Goal: Information Seeking & Learning: Learn about a topic

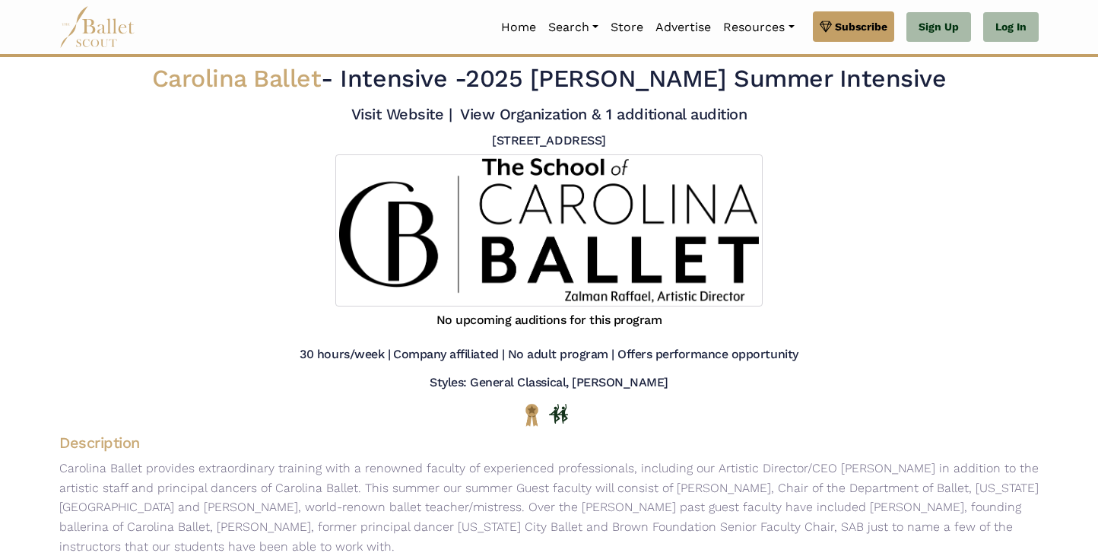
click at [94, 28] on img at bounding box center [97, 27] width 76 height 42
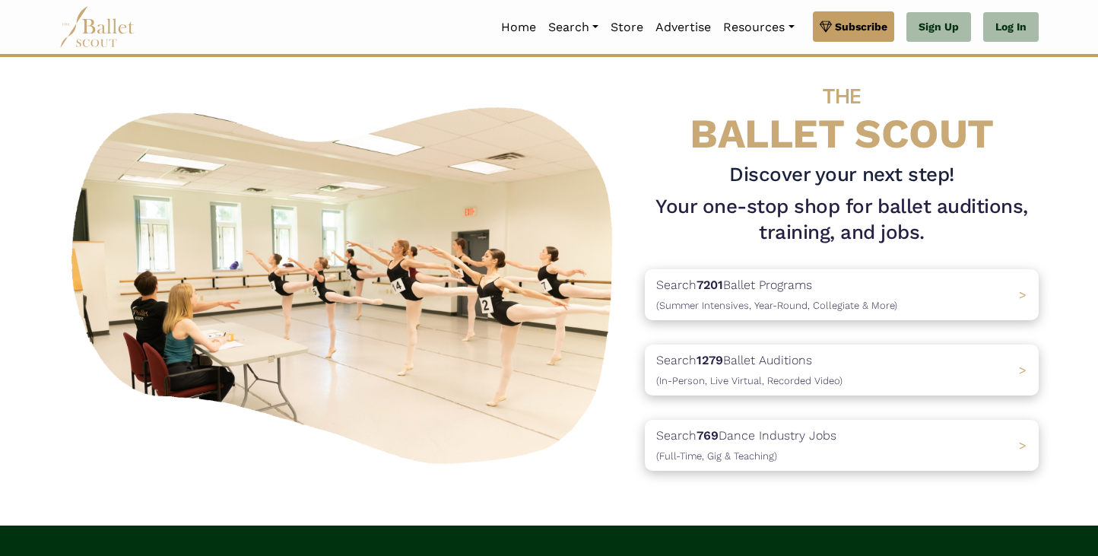
scroll to position [25, 0]
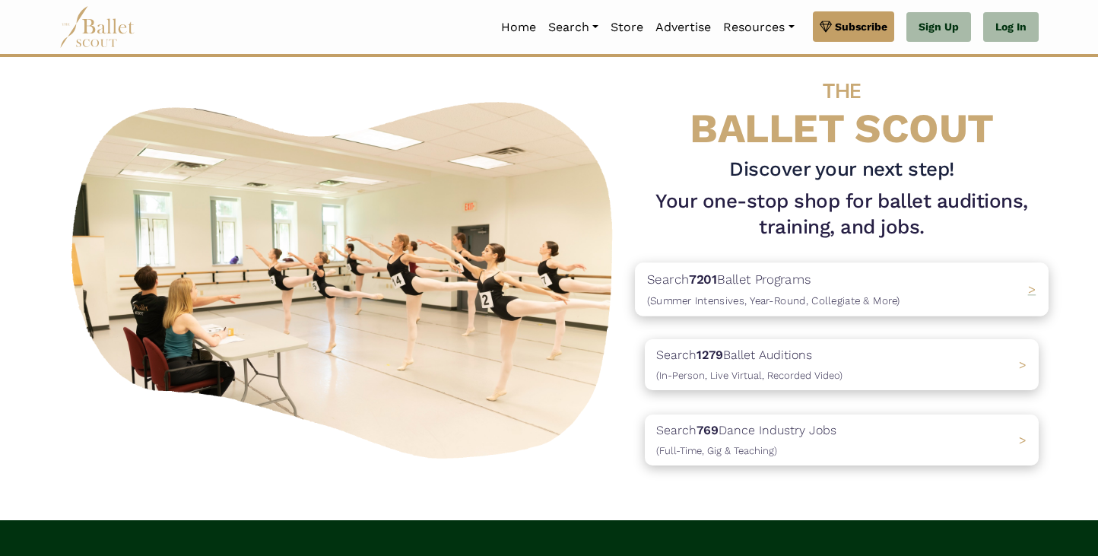
click at [1028, 294] on span ">" at bounding box center [1032, 289] width 8 height 15
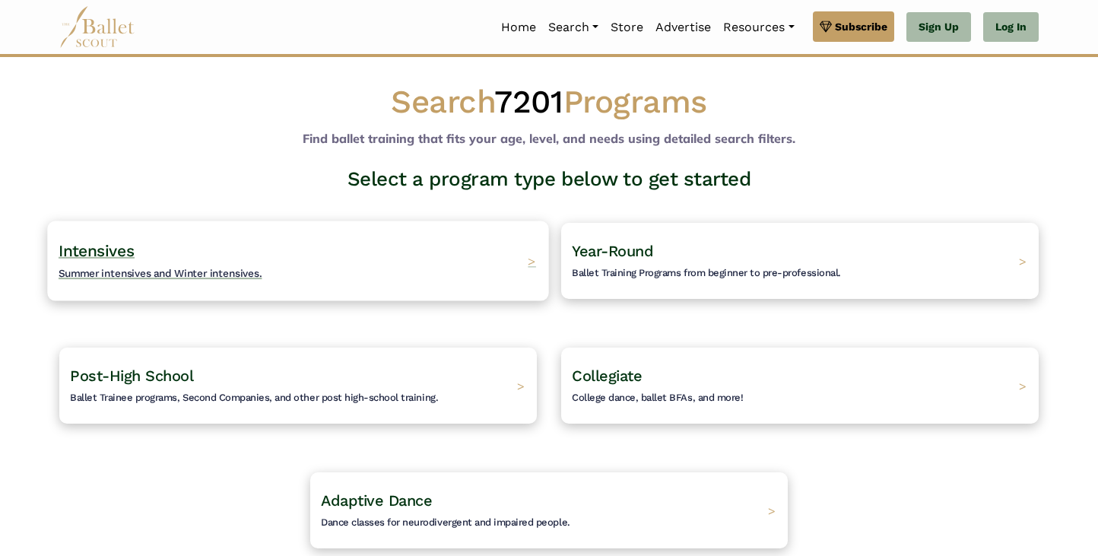
click at [386, 268] on div "Intensives Summer intensives and Winter intensives. >" at bounding box center [297, 261] width 501 height 80
click at [531, 266] on span ">" at bounding box center [532, 261] width 8 height 16
click at [114, 259] on span "Intensives" at bounding box center [97, 250] width 76 height 19
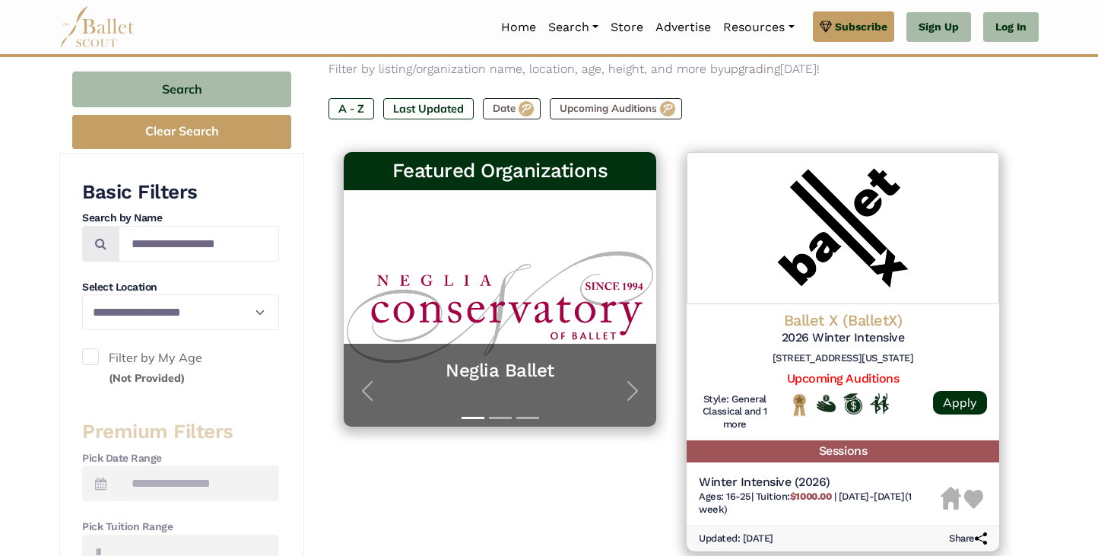
scroll to position [199, 0]
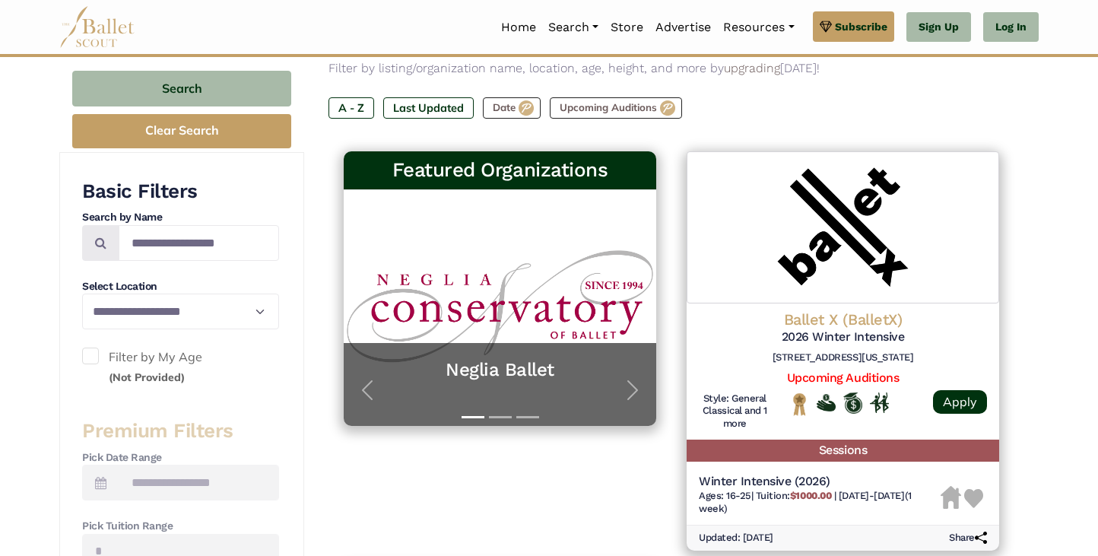
click at [89, 357] on span at bounding box center [90, 356] width 17 height 17
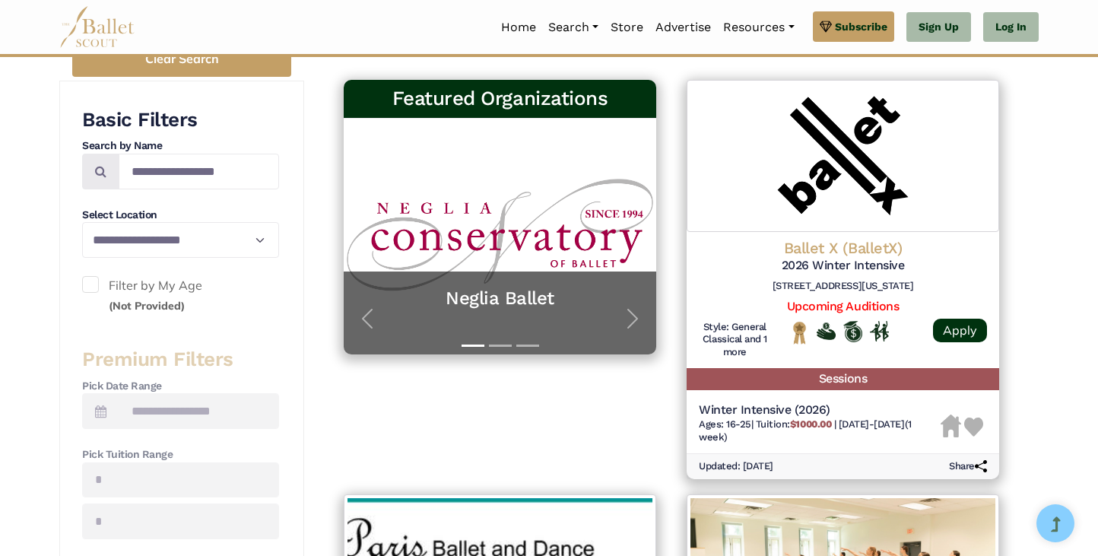
scroll to position [258, 0]
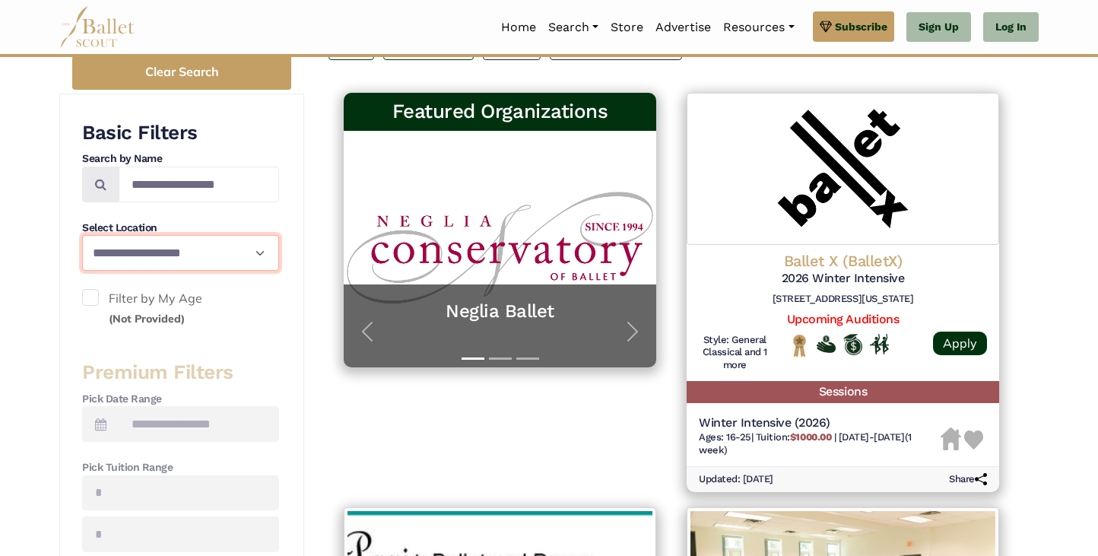
click at [230, 262] on select "**********" at bounding box center [180, 253] width 197 height 36
select select "**"
click at [82, 235] on select "**********" at bounding box center [180, 253] width 197 height 36
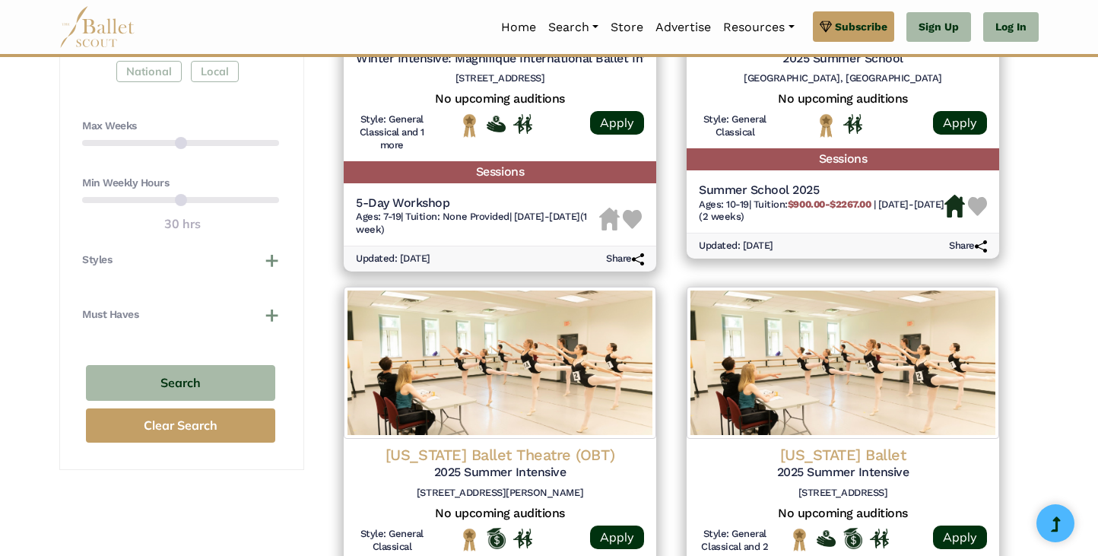
scroll to position [893, 0]
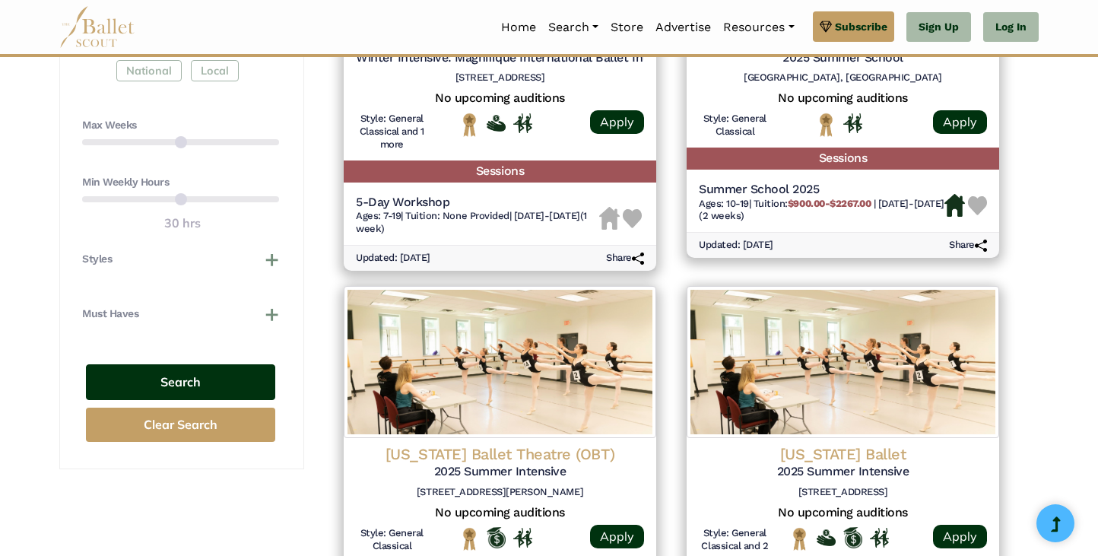
click at [190, 386] on button "Search" at bounding box center [180, 382] width 189 height 36
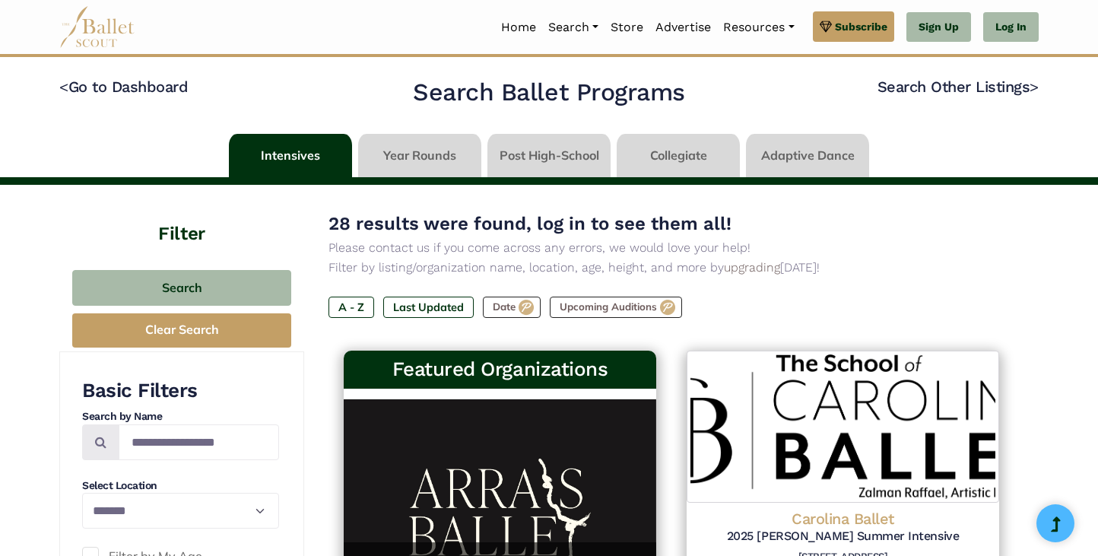
select select "**"
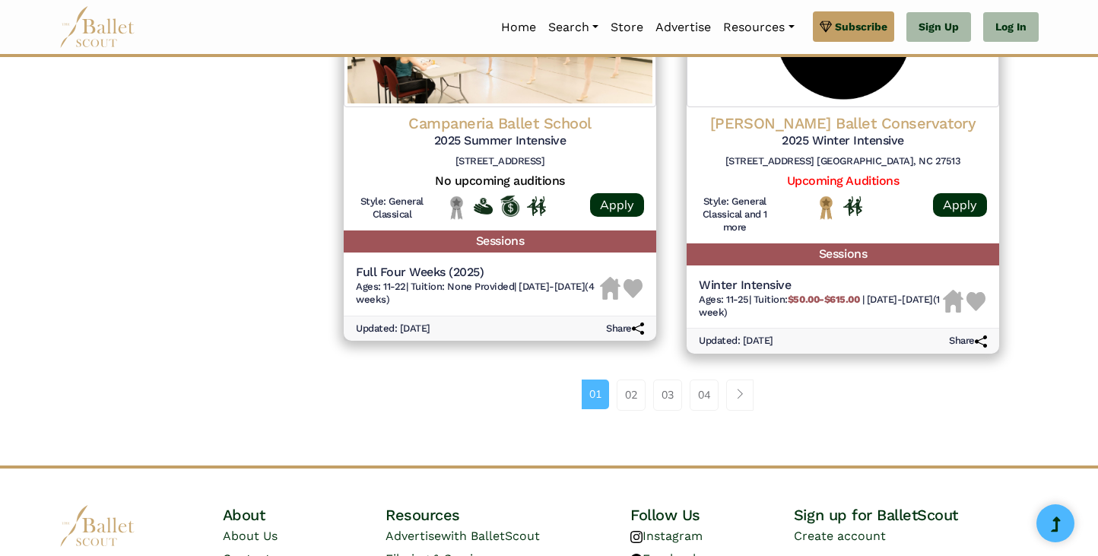
scroll to position [2214, 0]
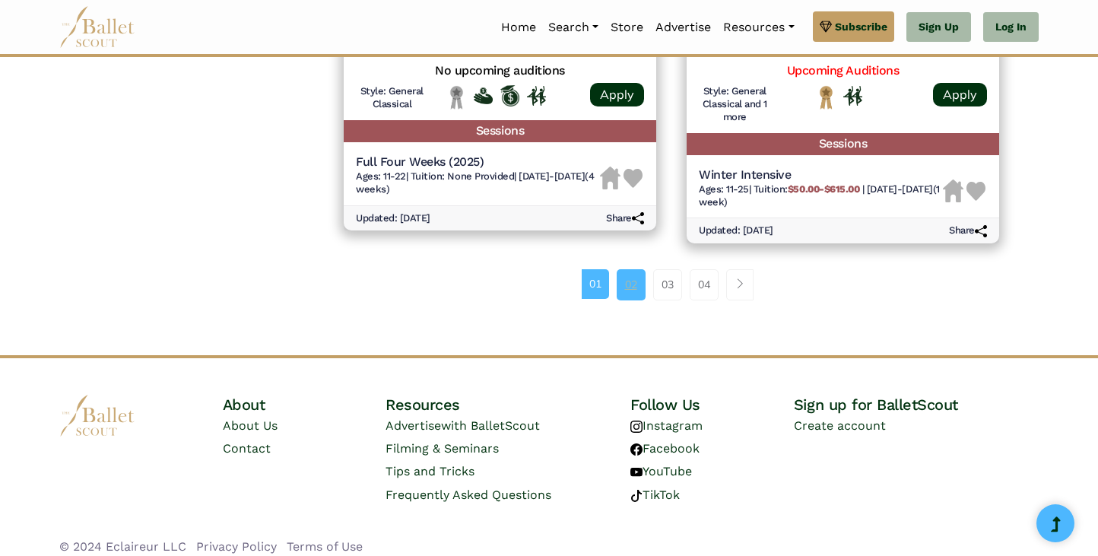
click at [631, 290] on link "02" at bounding box center [631, 284] width 29 height 30
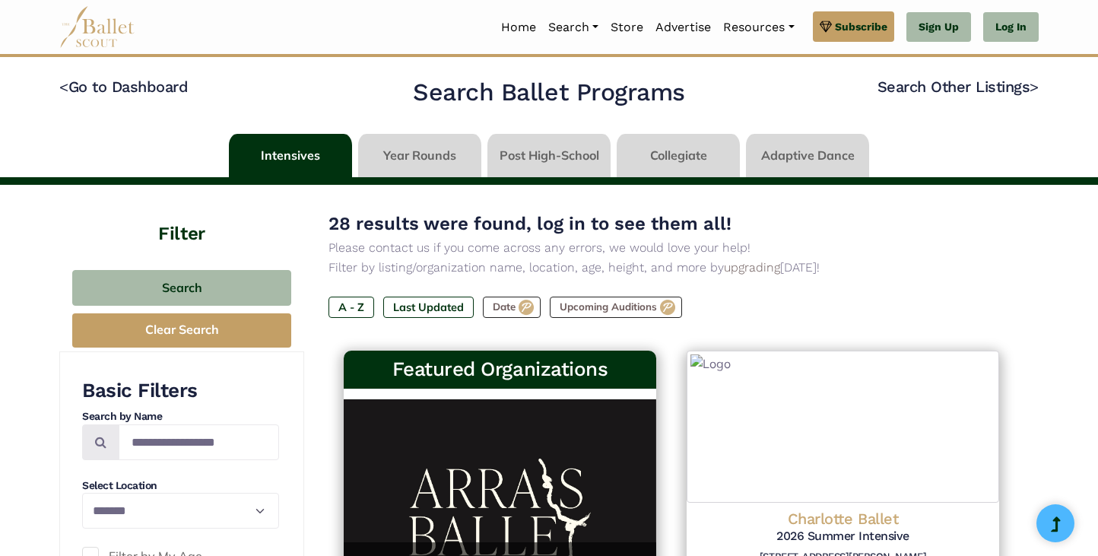
select select "**"
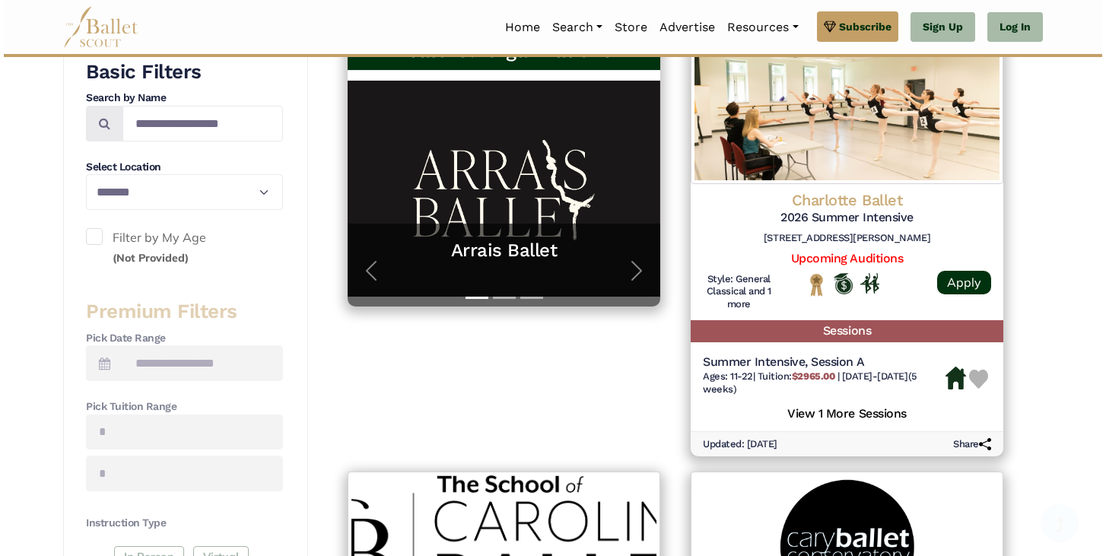
scroll to position [348, 0]
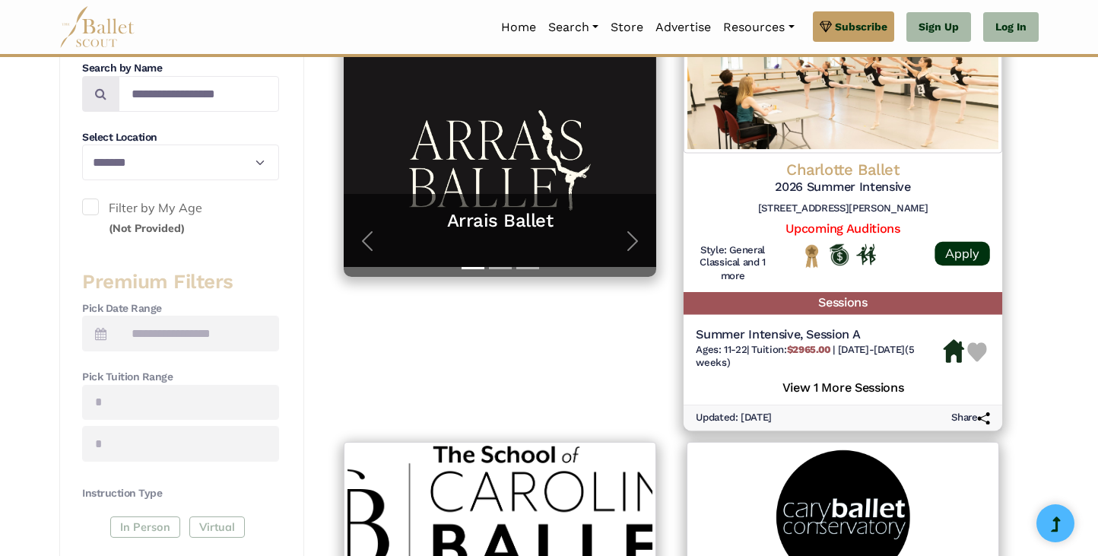
click at [856, 389] on h5 "View 1 More Sessions" at bounding box center [843, 386] width 294 height 20
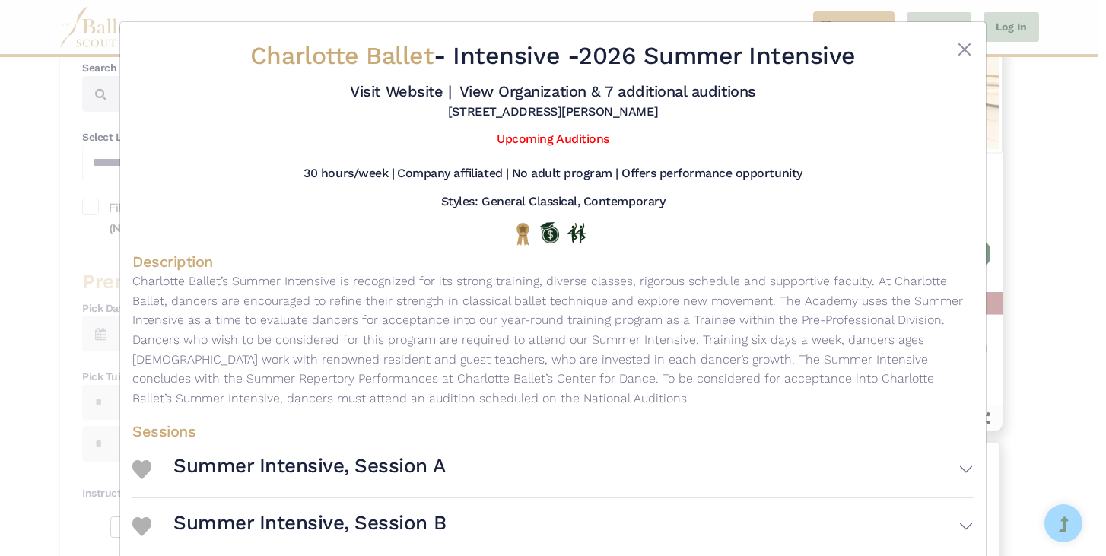
scroll to position [30, 0]
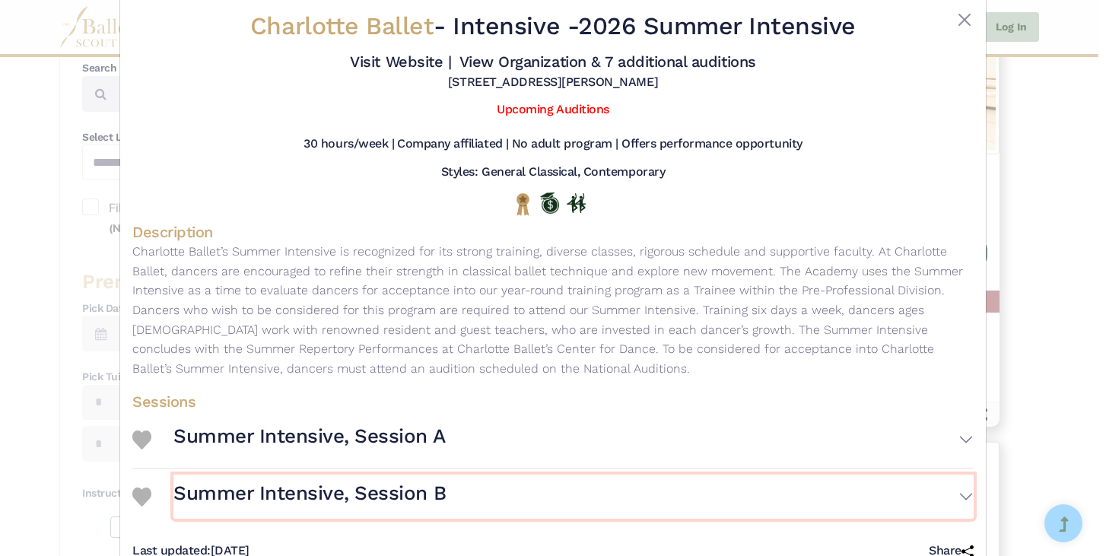
click at [961, 505] on button "Summer Intensive, Session B" at bounding box center [573, 497] width 800 height 44
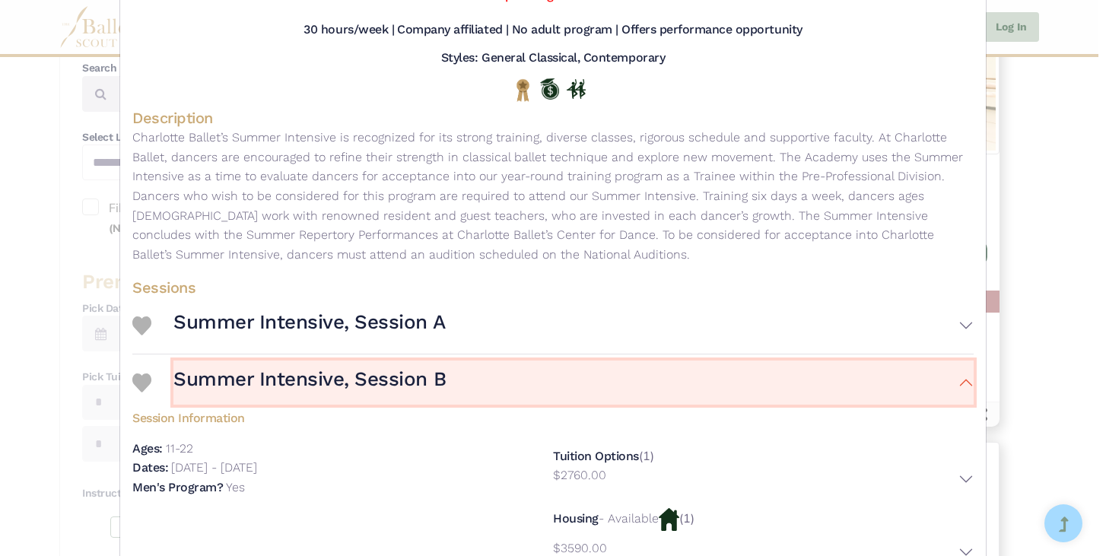
scroll to position [145, 0]
click at [961, 383] on button "Summer Intensive, Session B" at bounding box center [573, 382] width 800 height 44
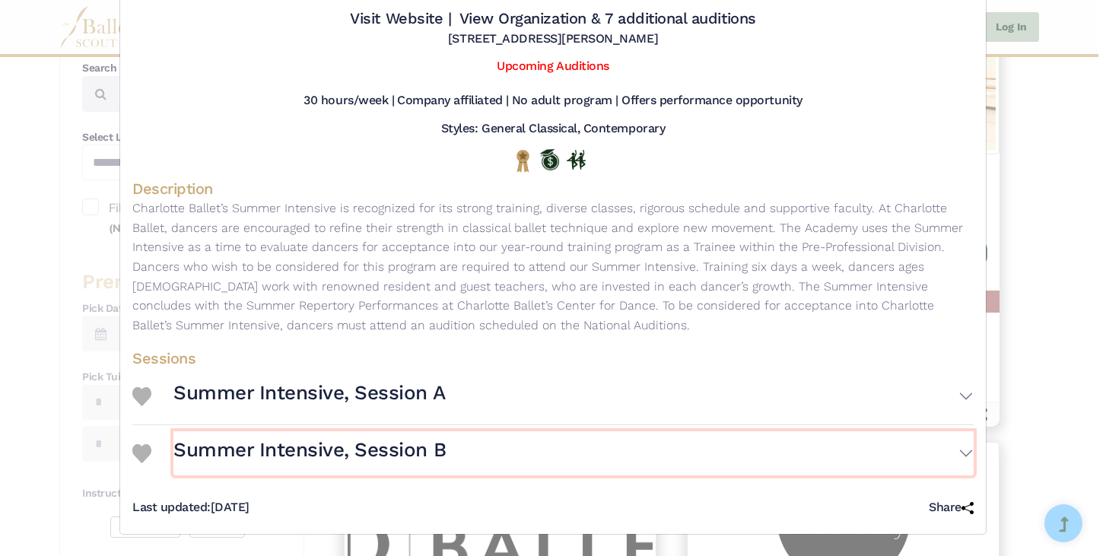
scroll to position [72, 0]
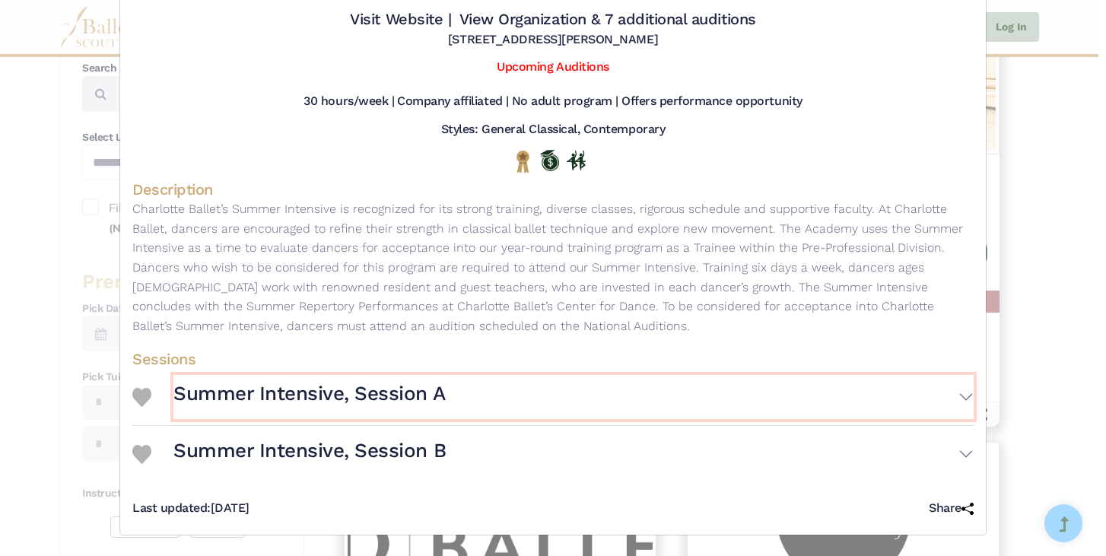
click at [964, 400] on button "Summer Intensive, Session A" at bounding box center [573, 397] width 800 height 44
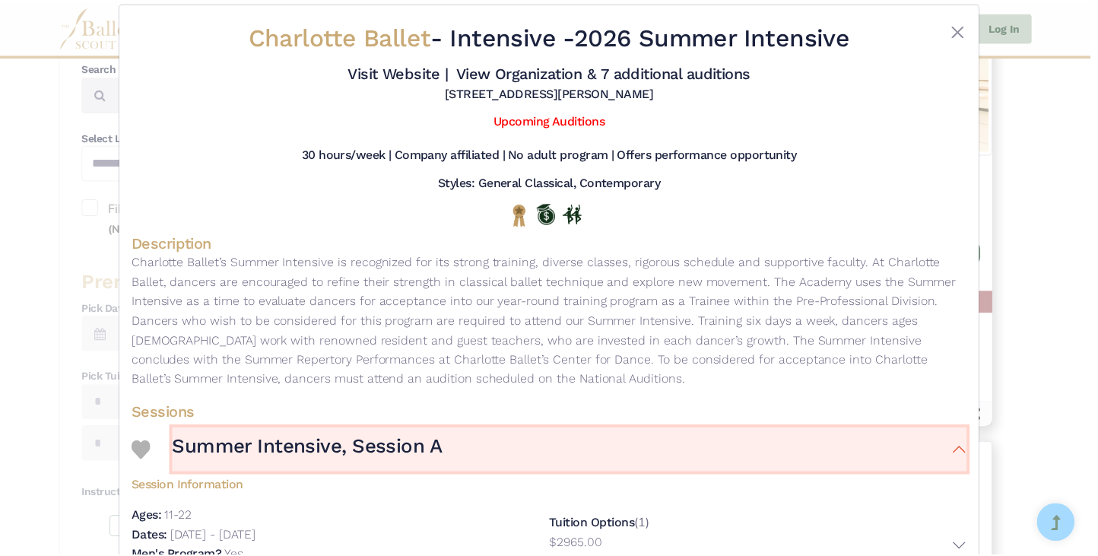
scroll to position [0, 0]
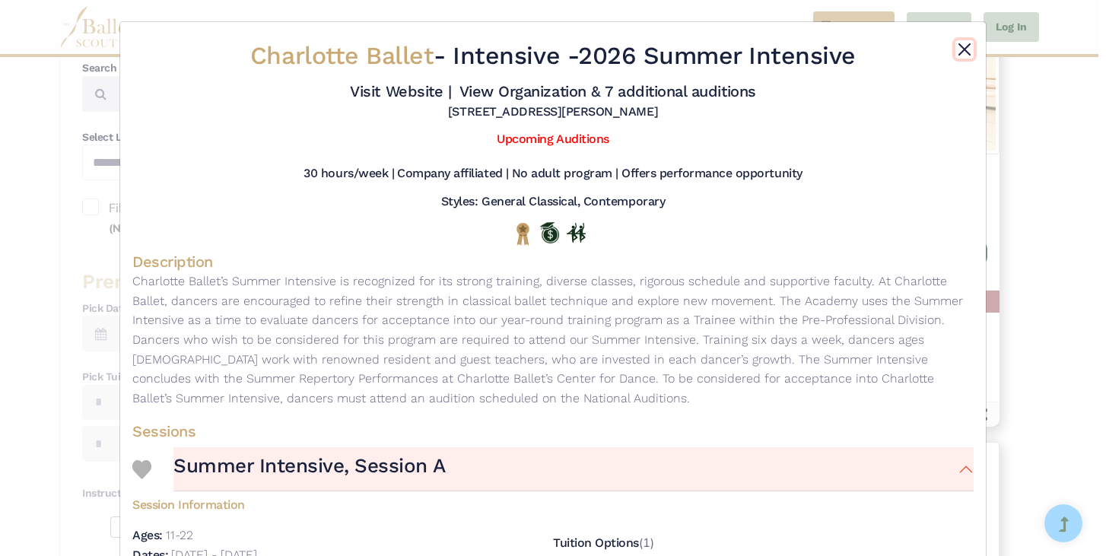
click at [960, 45] on button "Close" at bounding box center [964, 49] width 18 height 18
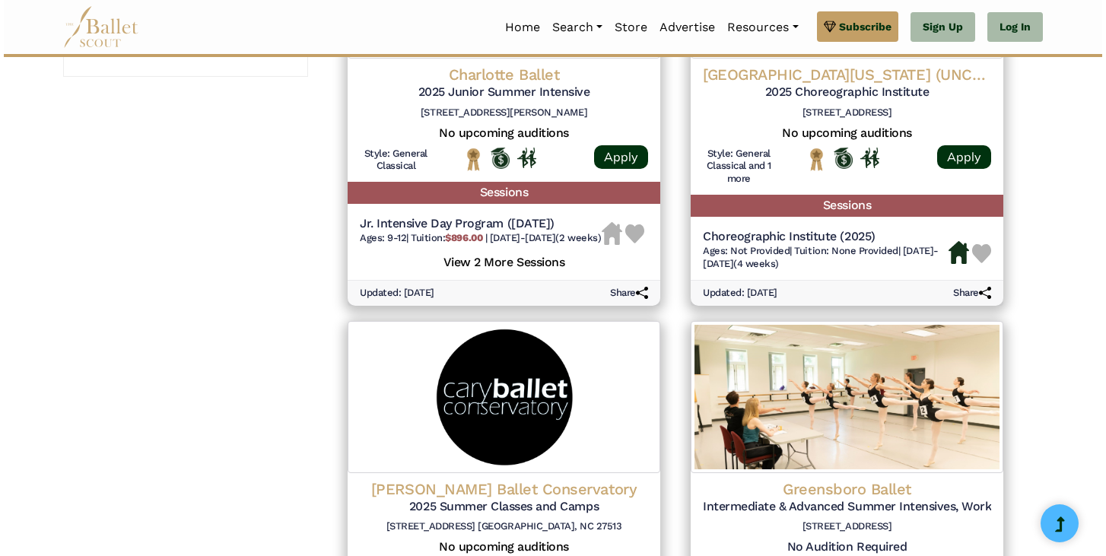
scroll to position [1283, 0]
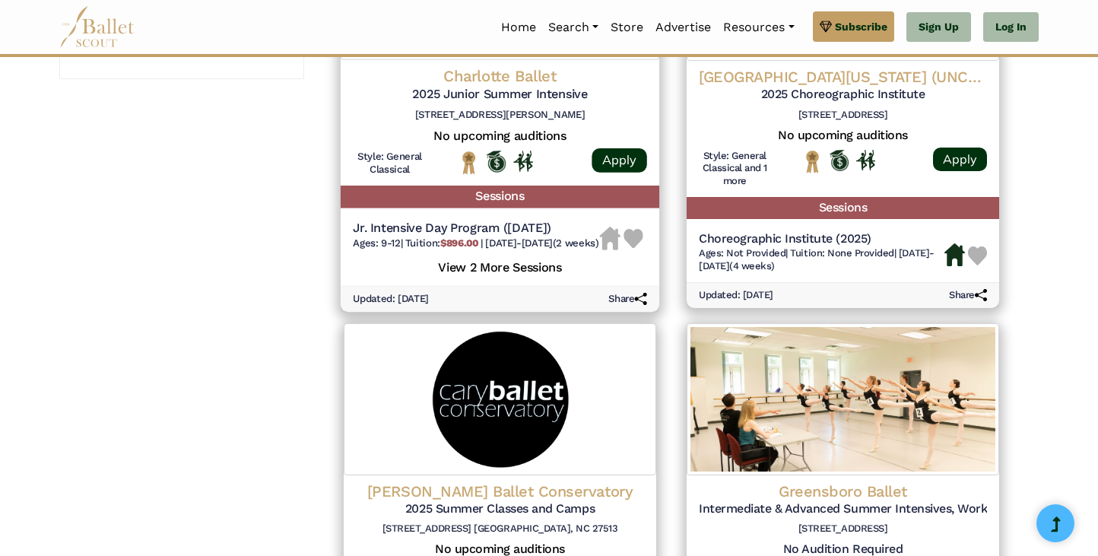
click at [551, 276] on h5 "View 2 More Sessions" at bounding box center [500, 266] width 294 height 20
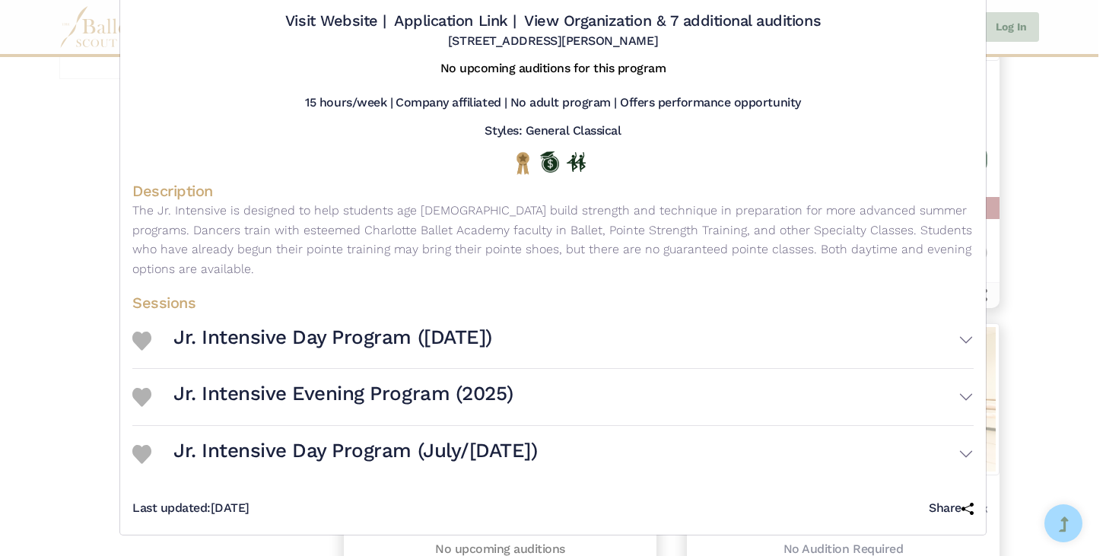
scroll to position [70, 0]
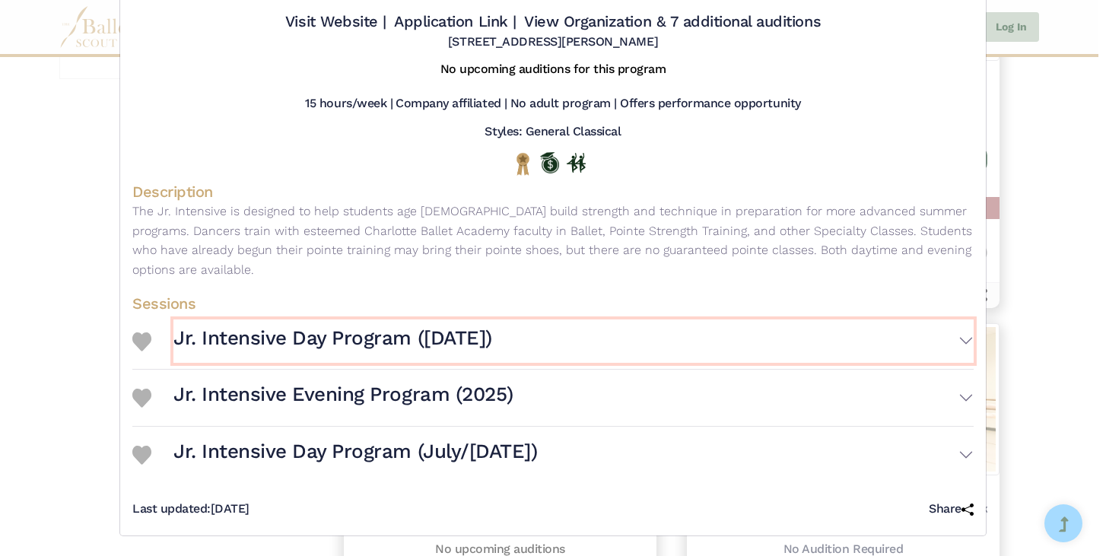
click at [955, 342] on button "Jr. Intensive Day Program ([DATE])" at bounding box center [573, 341] width 800 height 44
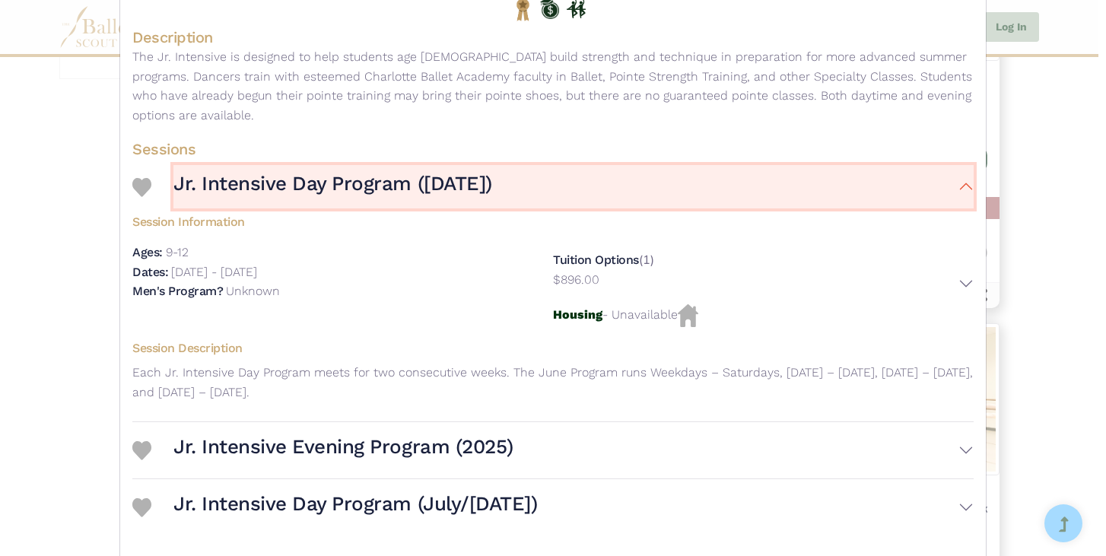
scroll to position [247, 0]
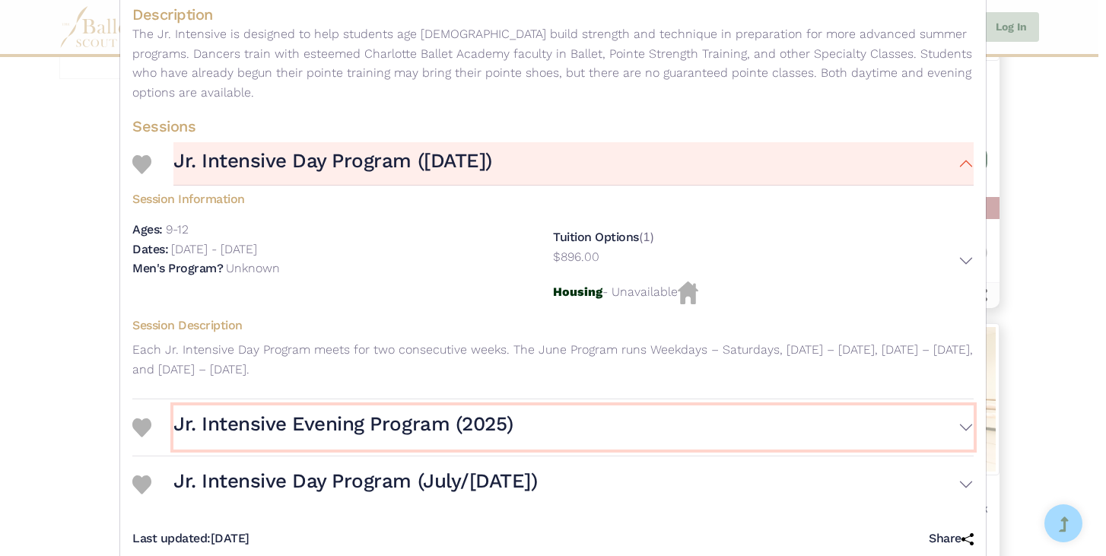
click at [942, 426] on button "Jr. Intensive Evening Program (2025)" at bounding box center [573, 427] width 800 height 44
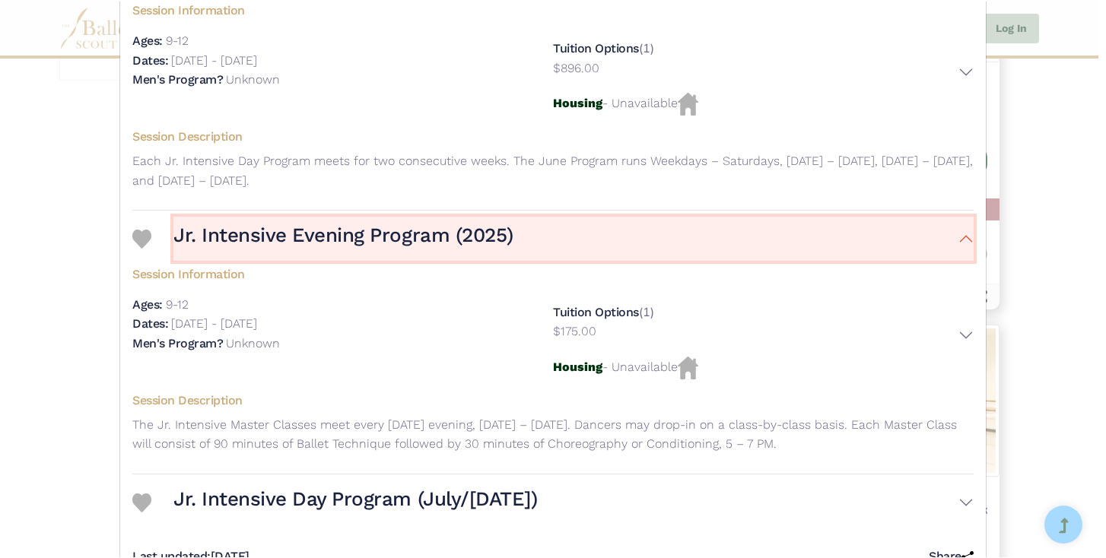
scroll to position [439, 0]
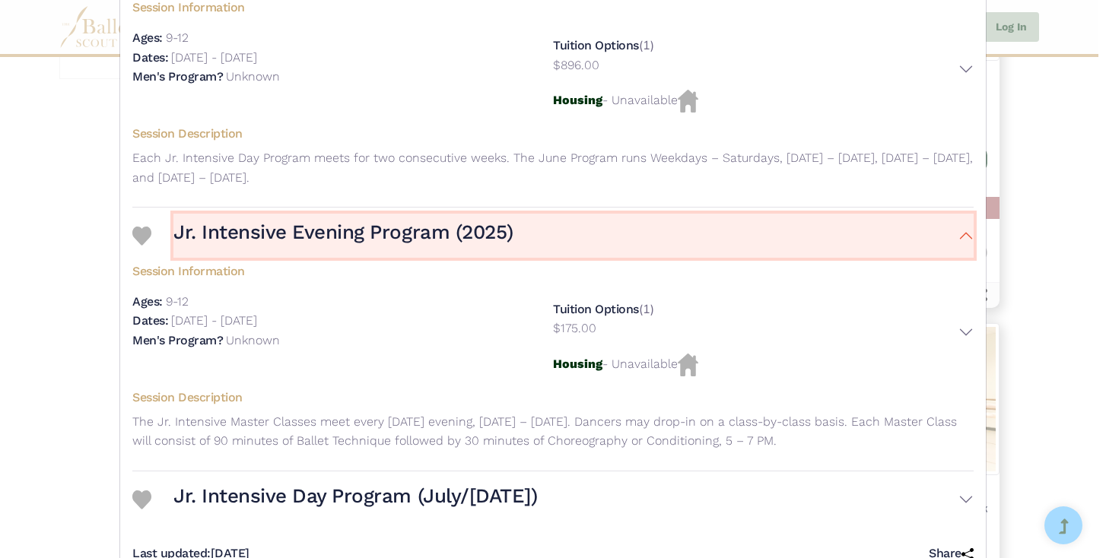
select select "**"
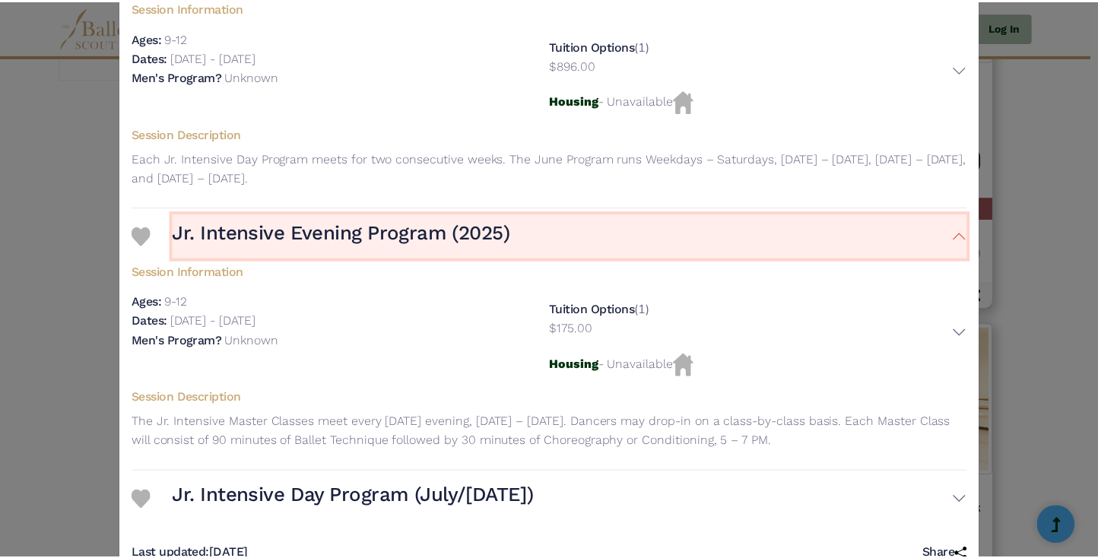
scroll to position [482, 0]
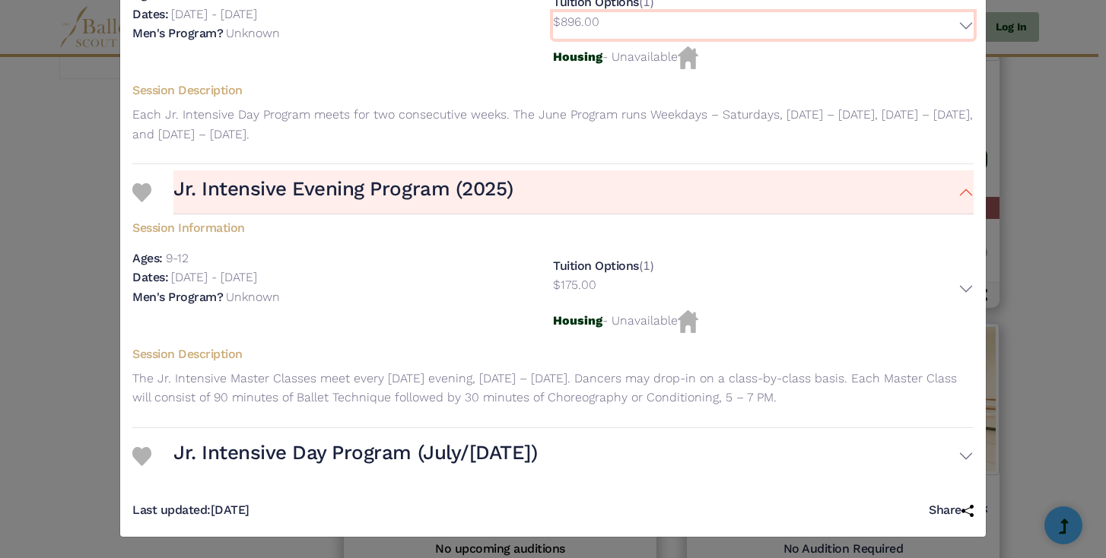
click at [964, 17] on button "$896.00" at bounding box center [763, 25] width 421 height 27
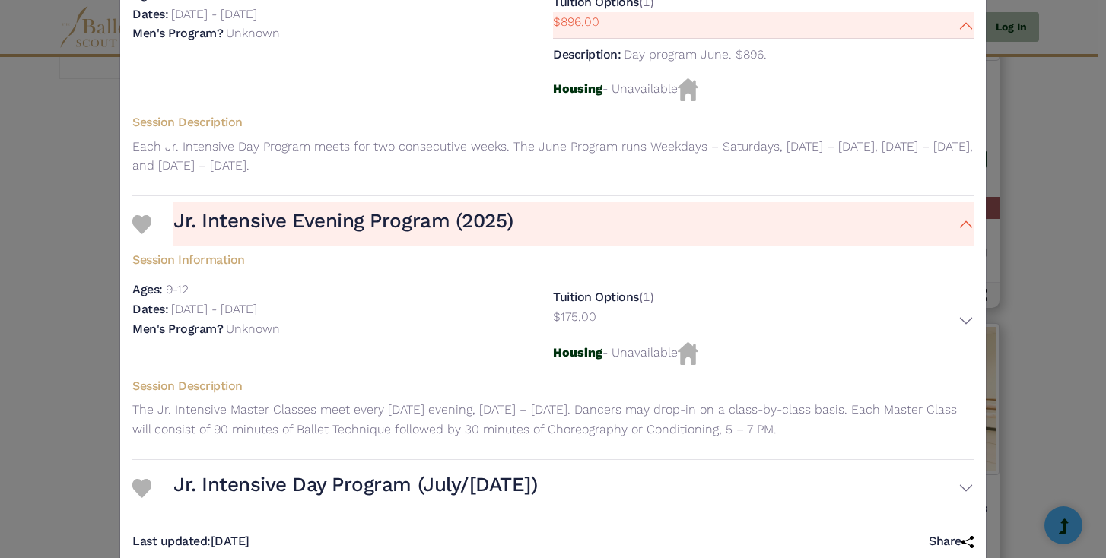
click at [1054, 166] on div "Charlotte Ballet - Intensive - 2025 Junior Summer Intensive Visit Website | App…" at bounding box center [553, 279] width 1106 height 558
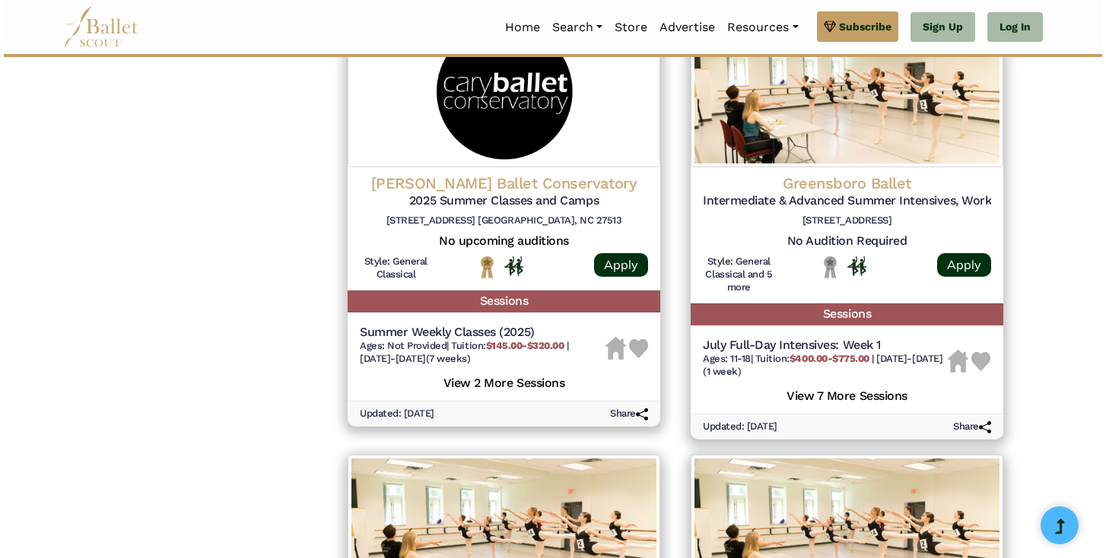
scroll to position [1606, 0]
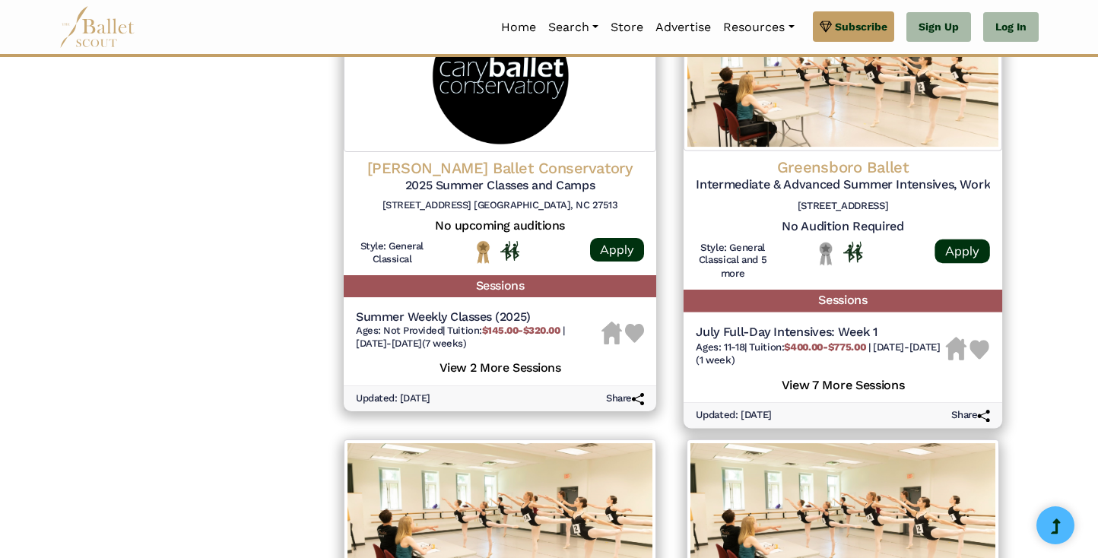
click at [885, 392] on h5 "View 7 More Sessions" at bounding box center [843, 383] width 294 height 20
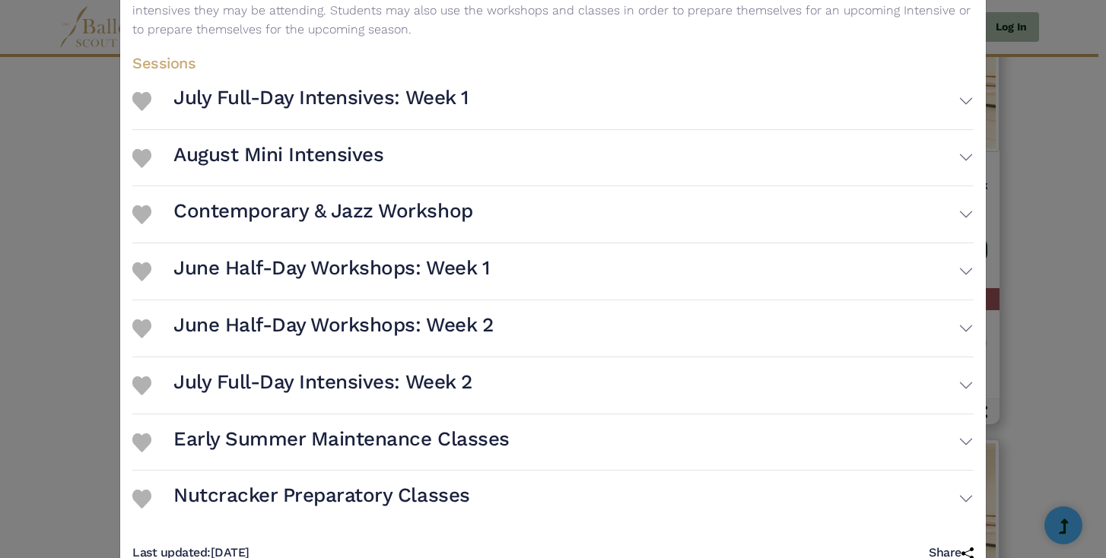
scroll to position [385, 0]
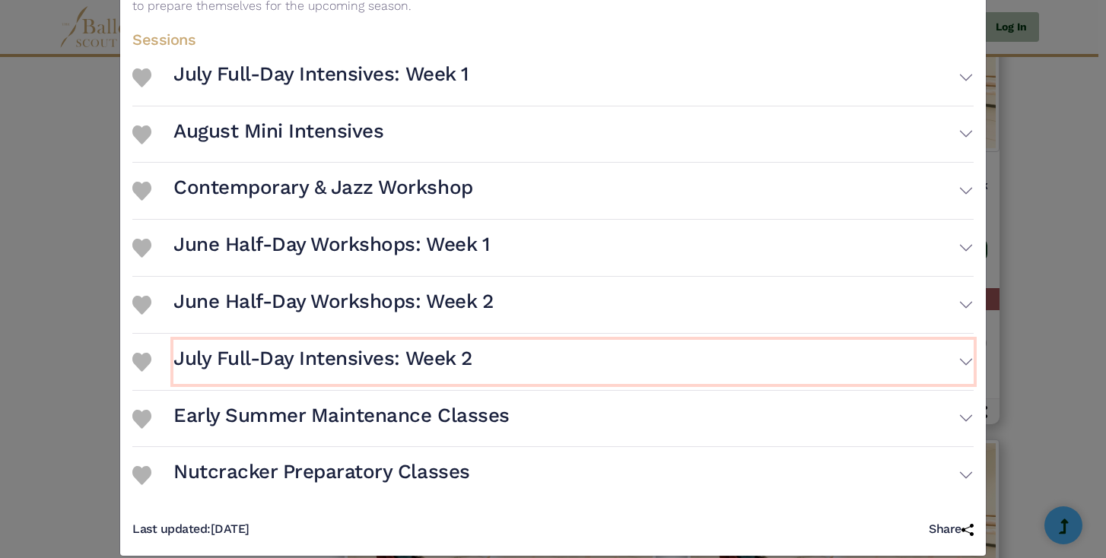
click at [455, 346] on h3 "July Full-Day Intensives: Week 2" at bounding box center [322, 359] width 299 height 26
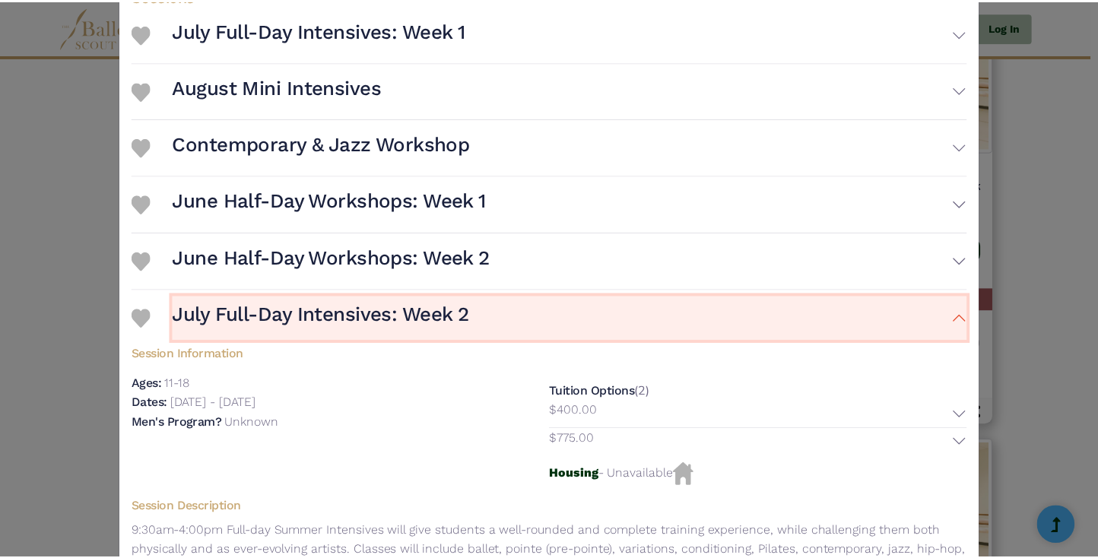
scroll to position [465, 0]
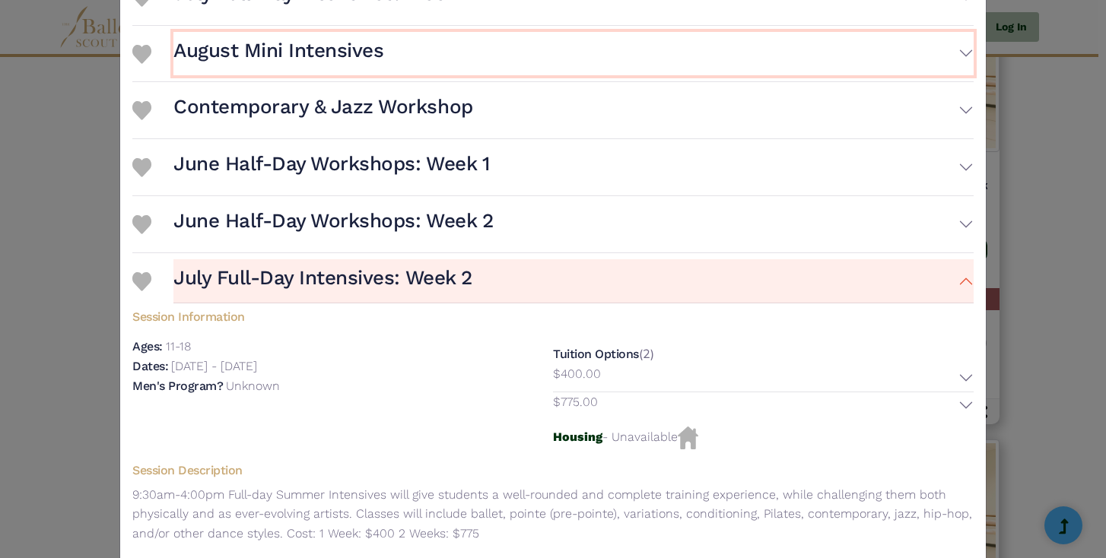
click at [959, 35] on button "August Mini Intensives" at bounding box center [573, 54] width 800 height 44
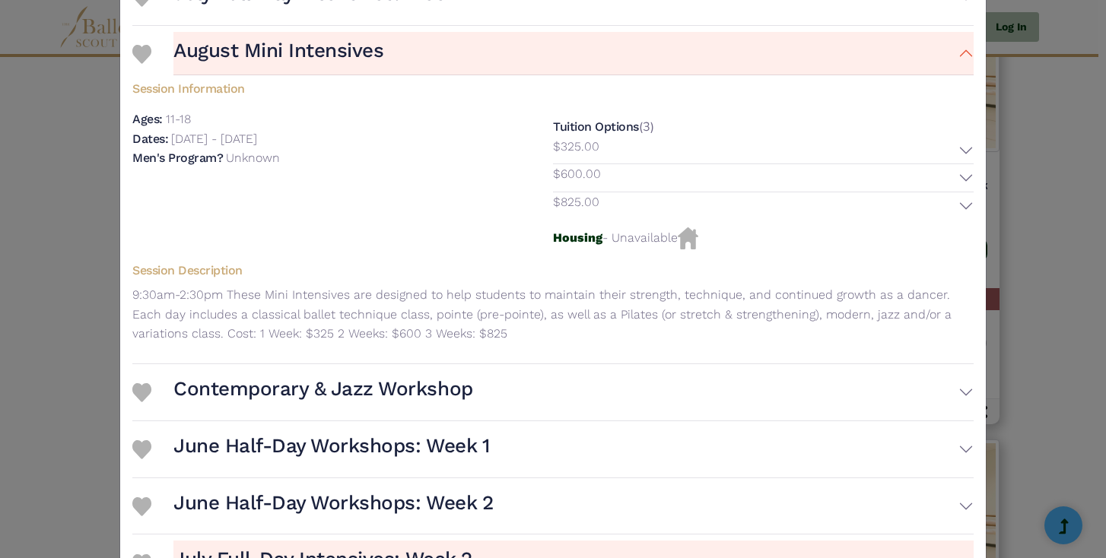
click at [1081, 28] on div "Greensboro Ballet - Intensive - Intermediate & Advanced Summer Intensives, Work…" at bounding box center [553, 279] width 1106 height 558
